Goal: Information Seeking & Learning: Learn about a topic

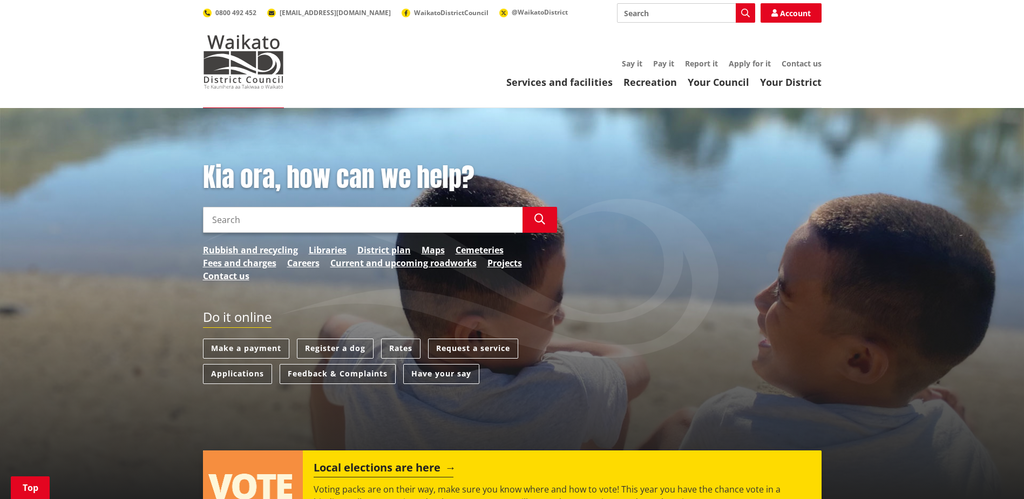
scroll to position [216, 0]
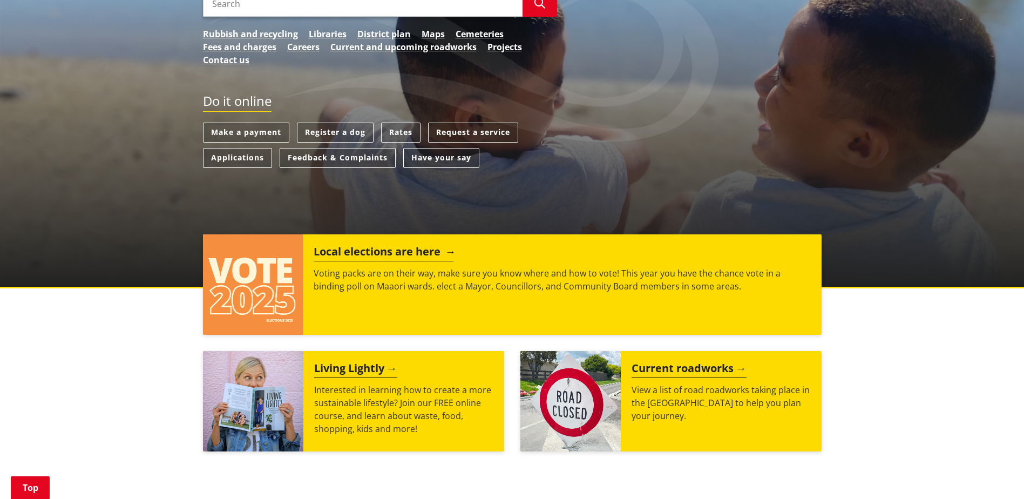
click at [397, 251] on h2 "Local elections are here" at bounding box center [384, 253] width 140 height 16
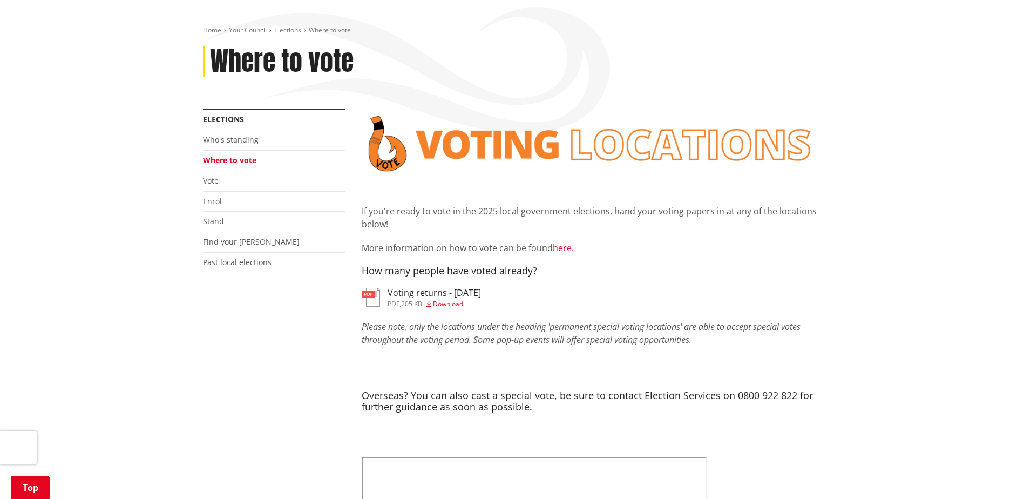
scroll to position [108, 0]
click at [234, 143] on link "Who's standing" at bounding box center [231, 140] width 56 height 10
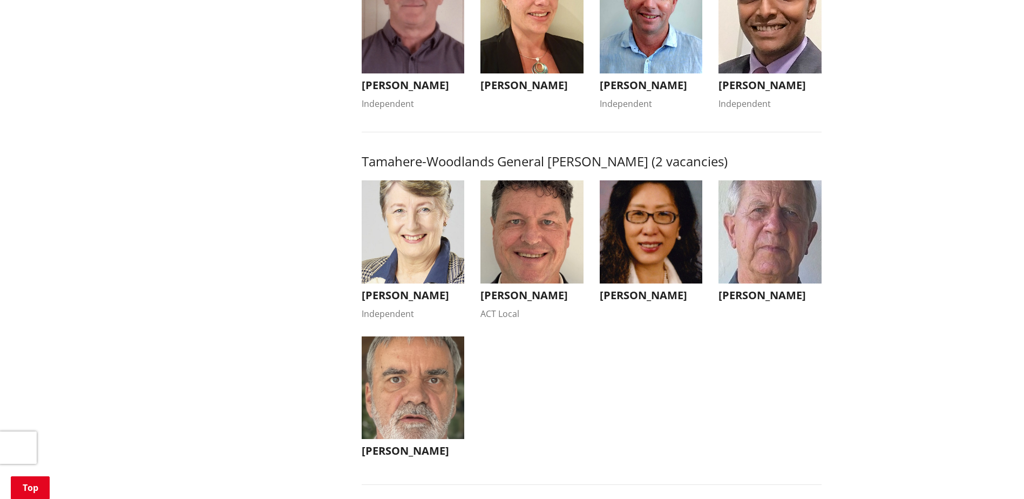
scroll to position [972, 0]
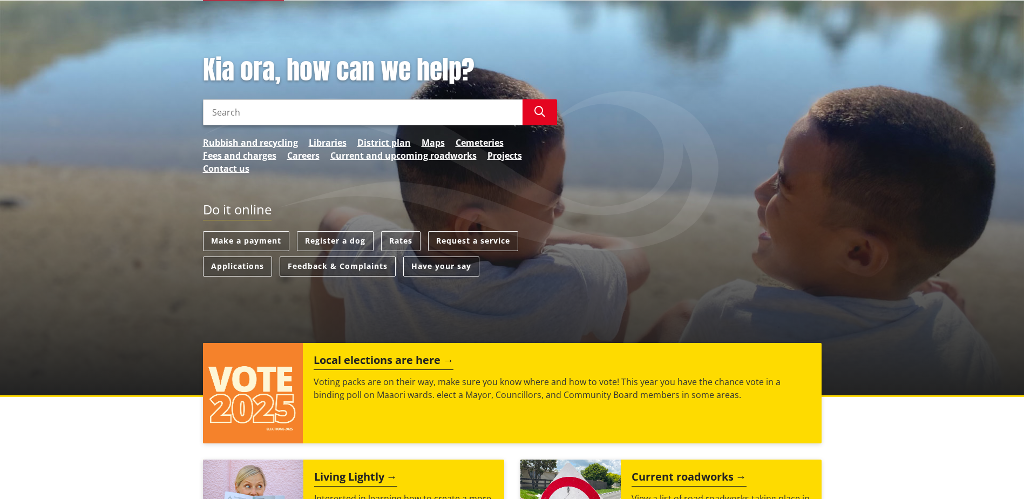
scroll to position [108, 0]
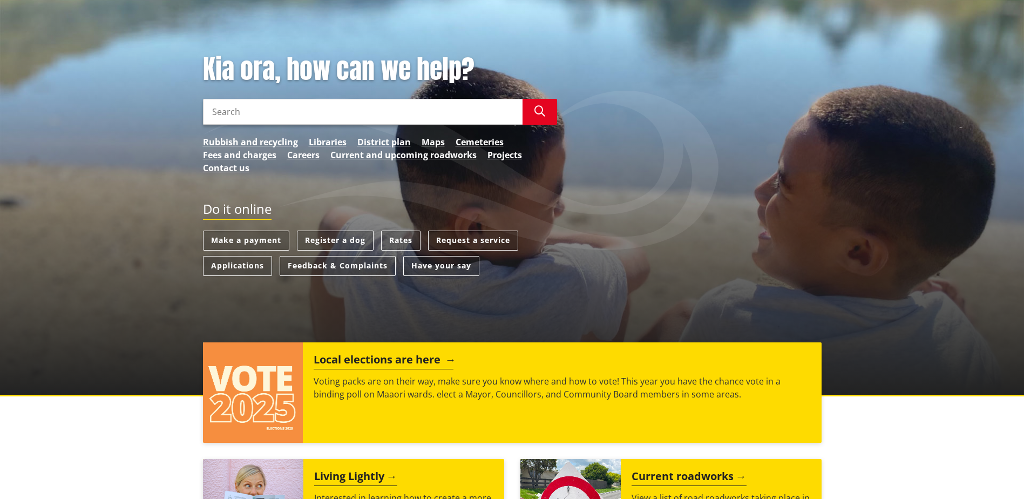
click at [412, 357] on h2 "Local elections are here" at bounding box center [384, 361] width 140 height 16
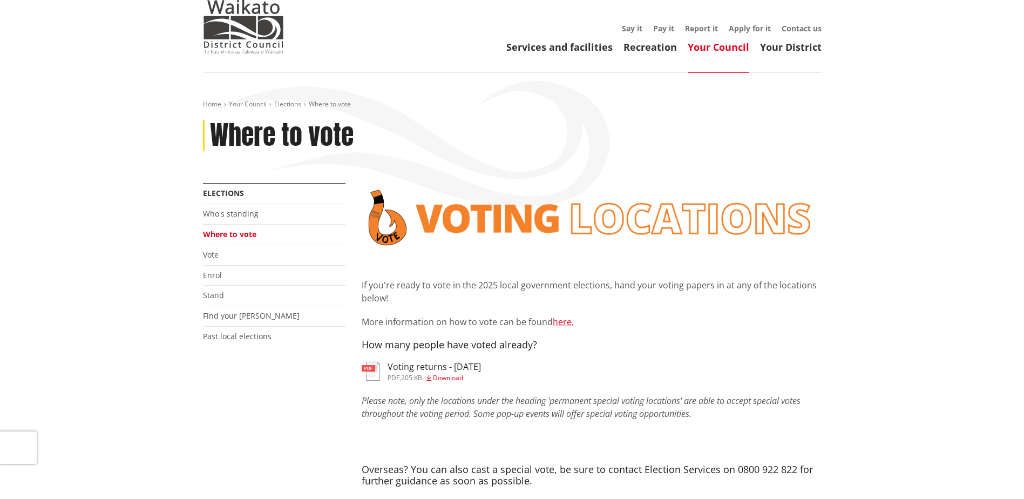
scroll to position [54, 0]
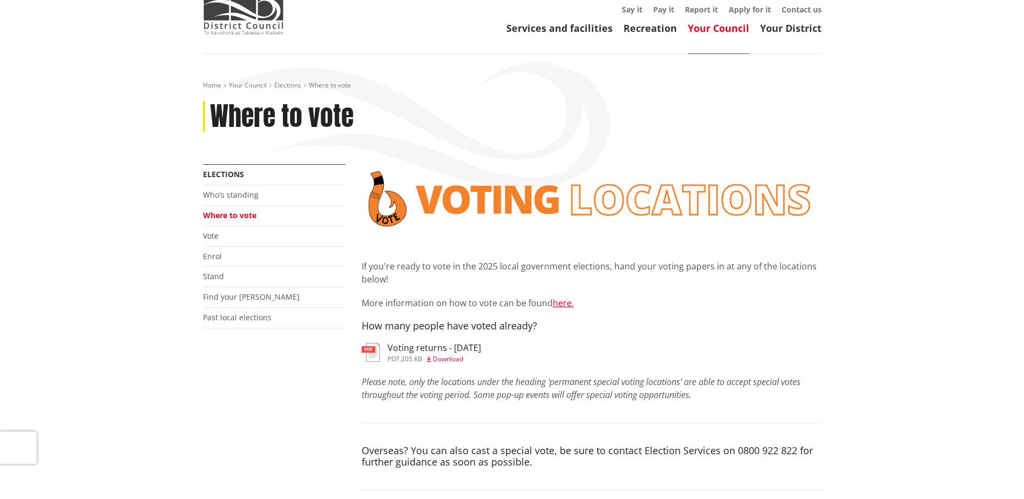
click at [456, 361] on span "Download" at bounding box center [448, 358] width 30 height 9
